Goal: Task Accomplishment & Management: Use online tool/utility

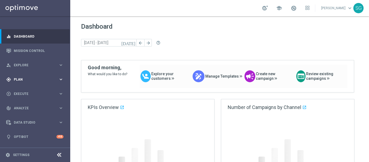
click at [19, 78] on span "Plan" at bounding box center [36, 79] width 45 height 3
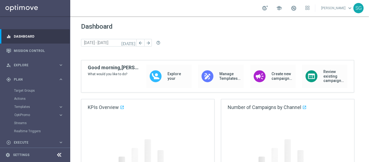
click at [21, 106] on span "Templates" at bounding box center [33, 106] width 39 height 3
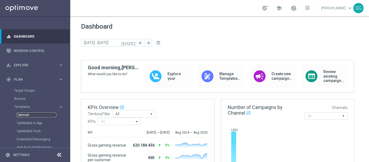
click at [21, 115] on link "Optimail" at bounding box center [36, 115] width 39 height 4
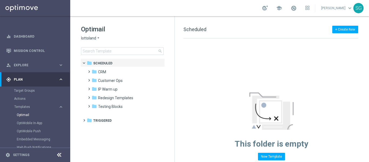
click at [89, 38] on span "lottoland" at bounding box center [88, 38] width 15 height 5
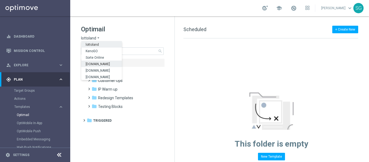
click at [0, 0] on span "[DOMAIN_NAME]" at bounding box center [0, 0] width 0 height 0
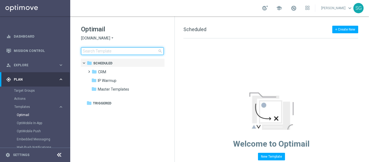
click at [109, 51] on input at bounding box center [122, 51] width 83 height 8
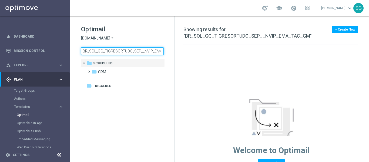
scroll to position [0, 18]
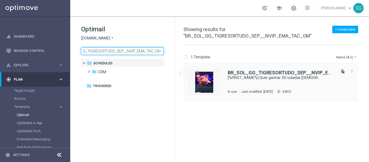
type input "BR_SOL_GG_TIGRESORTUDO_SEP__NVIP_EMA_TAC_GM"
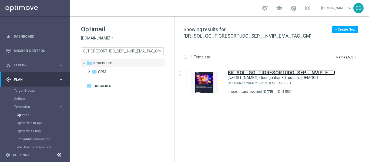
drag, startPoint x: 235, startPoint y: 73, endPoint x: 341, endPoint y: 9, distance: 124.0
click at [235, 73] on b "BR_SOL_GG_TIGRESORTUDO_SEP__NVIP_EMA_TAC_GM" at bounding box center [293, 73] width 131 height 6
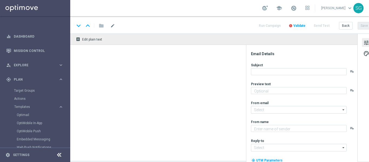
type textarea "Jogue Tigre Sortudo 1000! Aposte apenas R$ 30 nos slots selecionados para garan…"
type input "[EMAIL_ADDRESS][DOMAIN_NAME]"
type textarea "Sorte Online Betz"
type input "[EMAIL_ADDRESS][DOMAIN_NAME]"
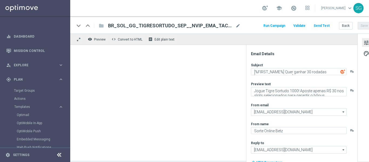
click at [61, 152] on icon at bounding box center [59, 155] width 6 height 6
